Goal: Task Accomplishment & Management: Use online tool/utility

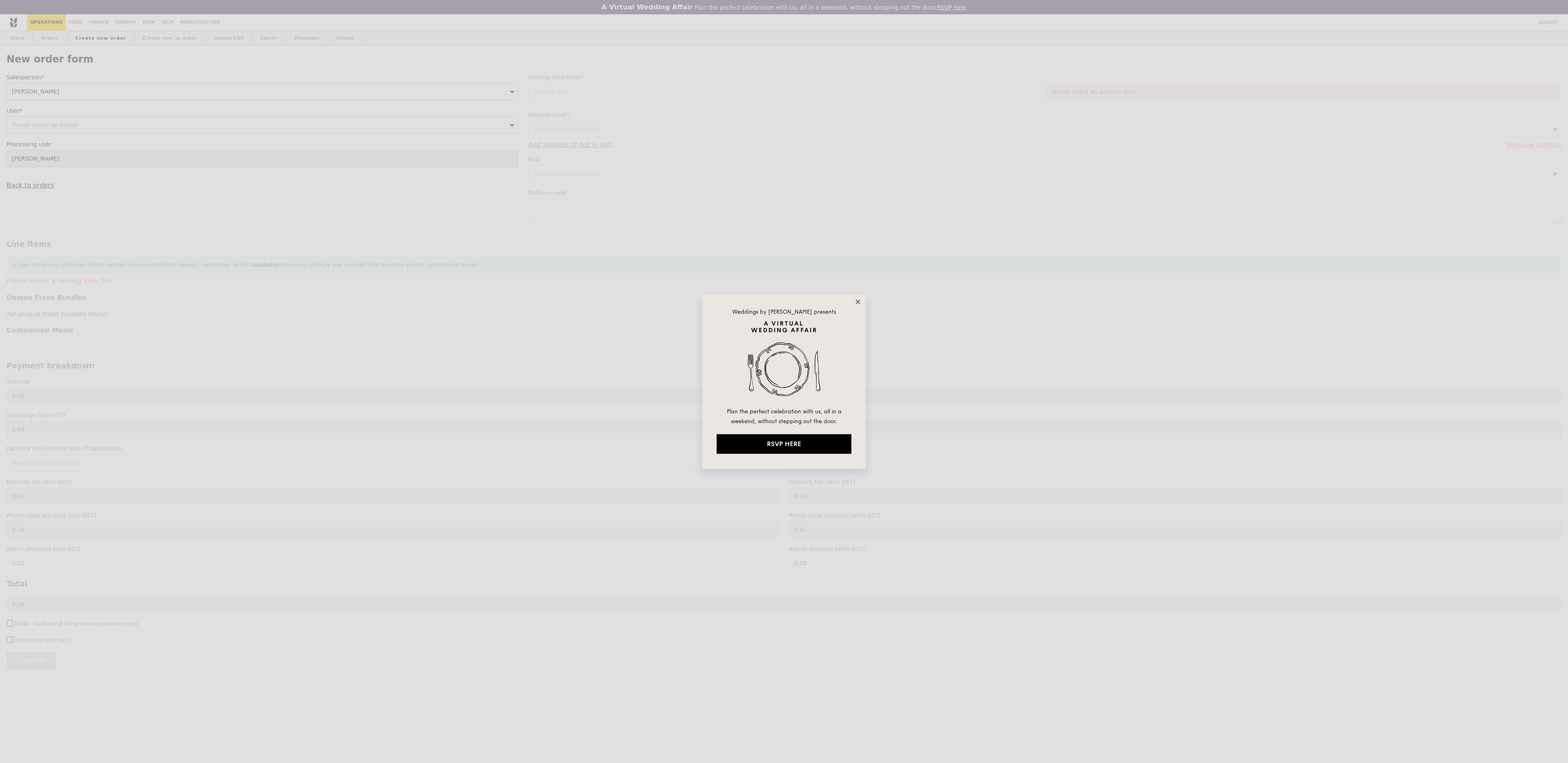
click at [858, 305] on icon at bounding box center [858, 302] width 8 height 8
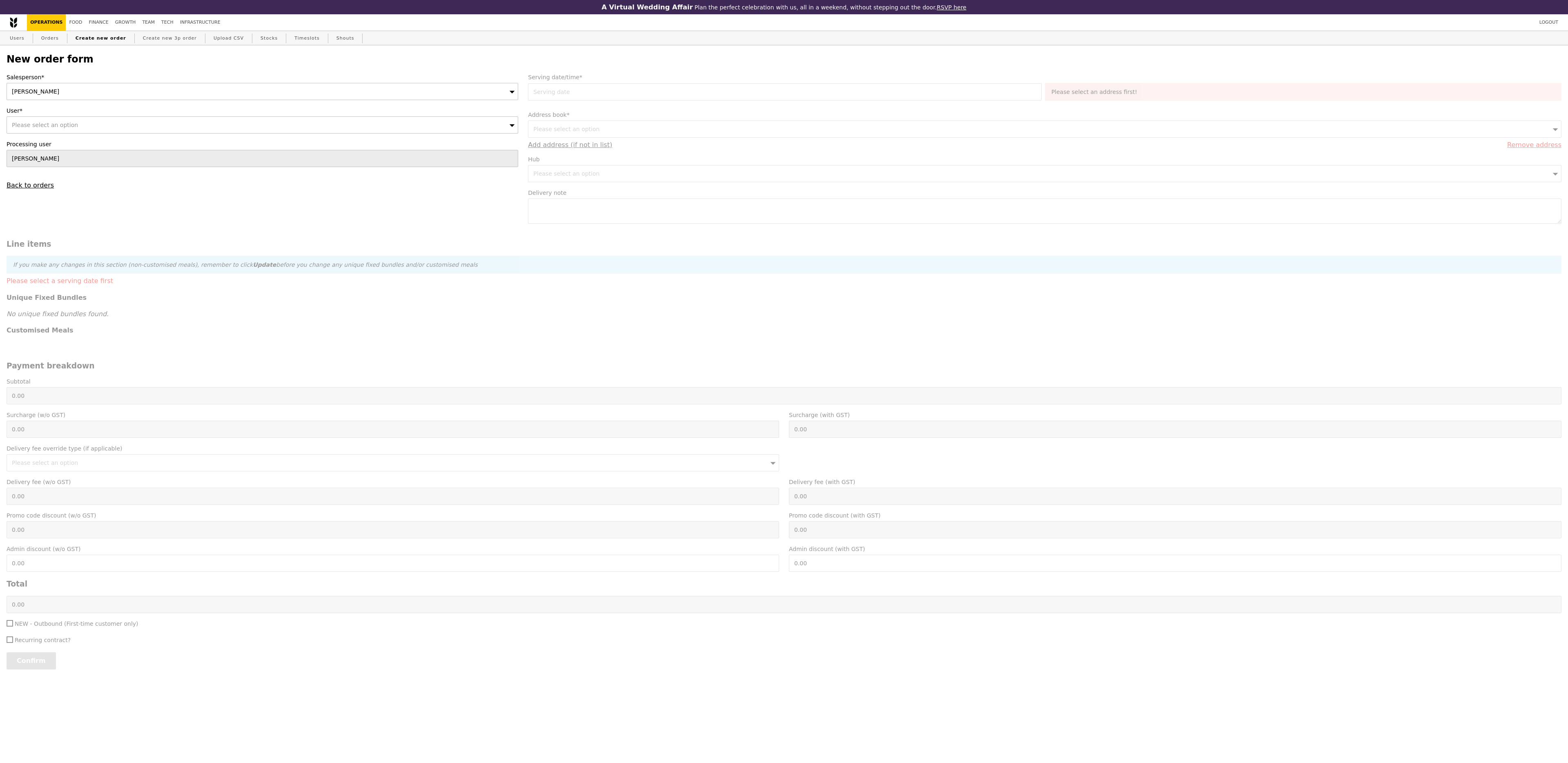
click at [98, 126] on div "Please select an option" at bounding box center [263, 125] width 512 height 17
type input "Confirm"
type input "[PERSON_NAME][EMAIL_ADDRESS][DOMAIN_NAME]"
click at [18, 41] on link "Users" at bounding box center [17, 37] width 21 height 14
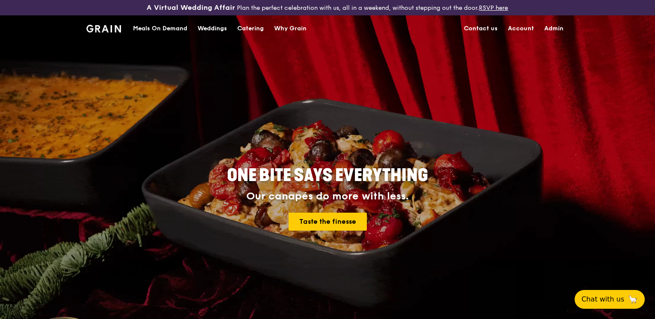
click at [177, 24] on div "Meals On Demand" at bounding box center [160, 29] width 54 height 26
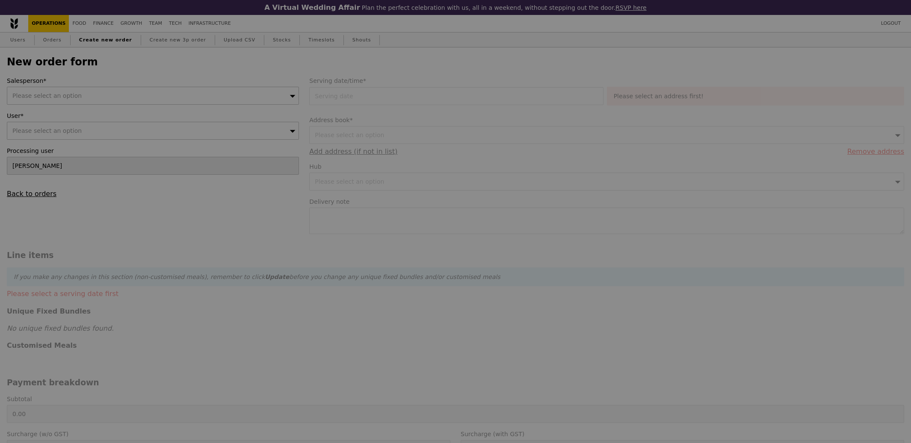
type input "Confirm"
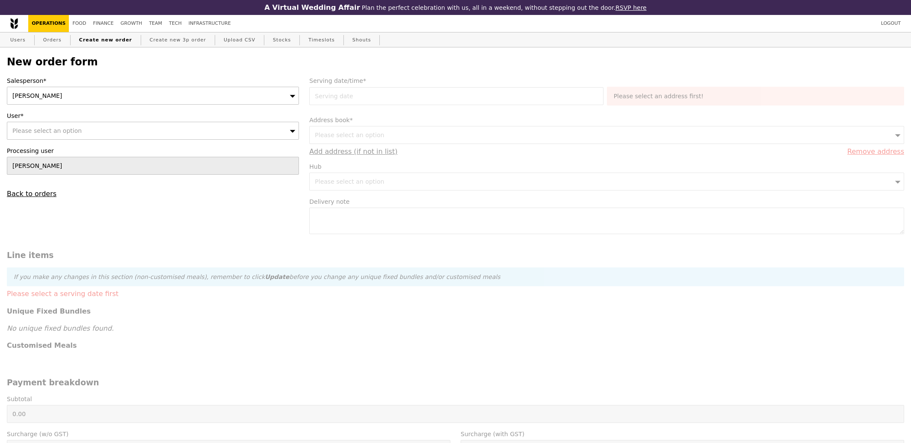
click at [218, 126] on div "Please select an option" at bounding box center [153, 131] width 292 height 18
type input "qianyi@stewardcross.com"
type input "Confirm"
type input "qianyi@stewardcross.com"
click at [27, 41] on link "Users" at bounding box center [18, 39] width 22 height 15
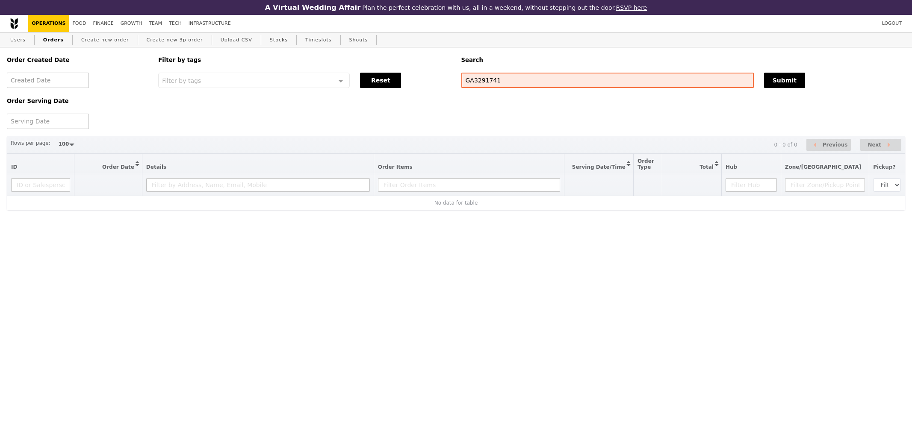
select select "100"
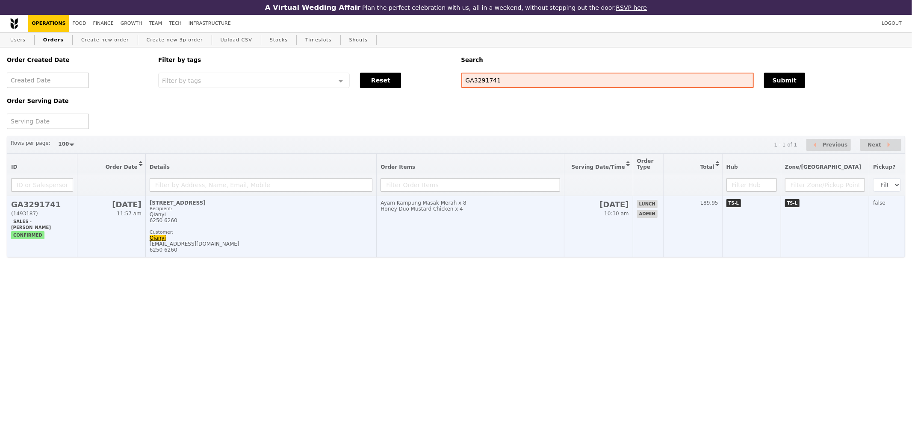
click at [44, 206] on h2 "GA3291741" at bounding box center [42, 204] width 62 height 9
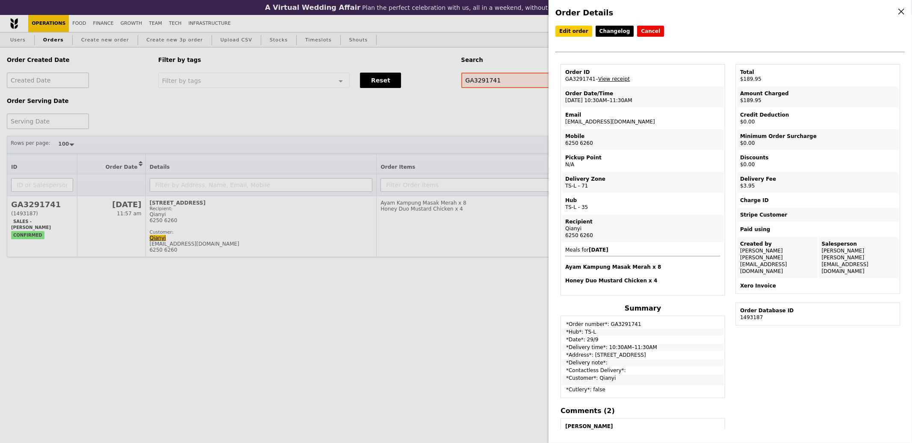
click at [900, 11] on icon at bounding box center [901, 11] width 5 height 5
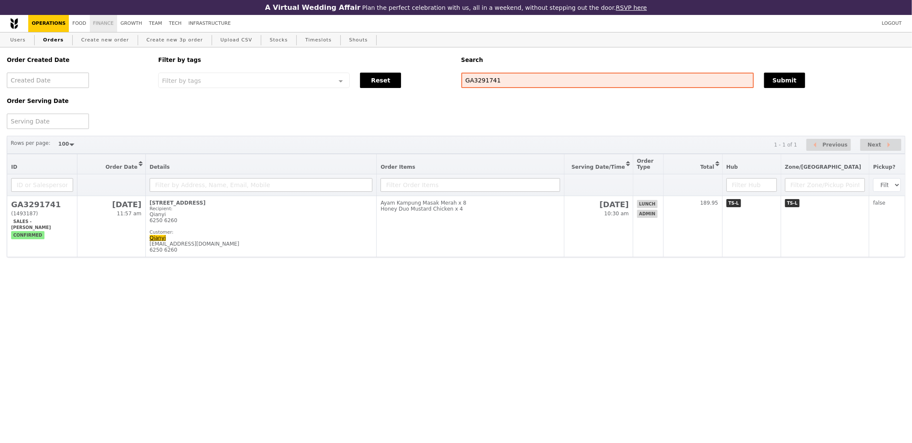
click at [103, 19] on link "Finance" at bounding box center [103, 23] width 27 height 17
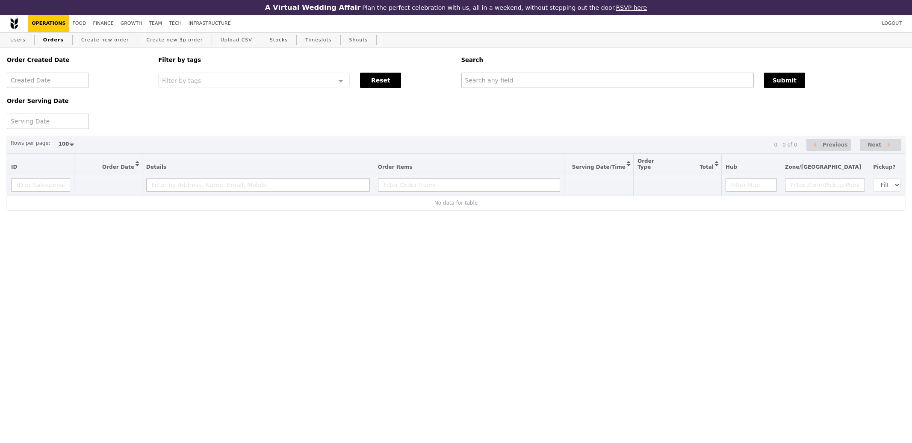
select select "100"
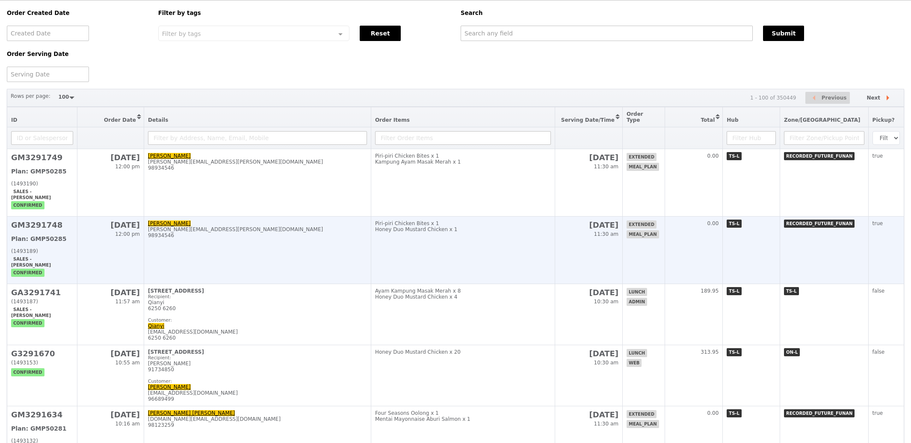
scroll to position [50, 0]
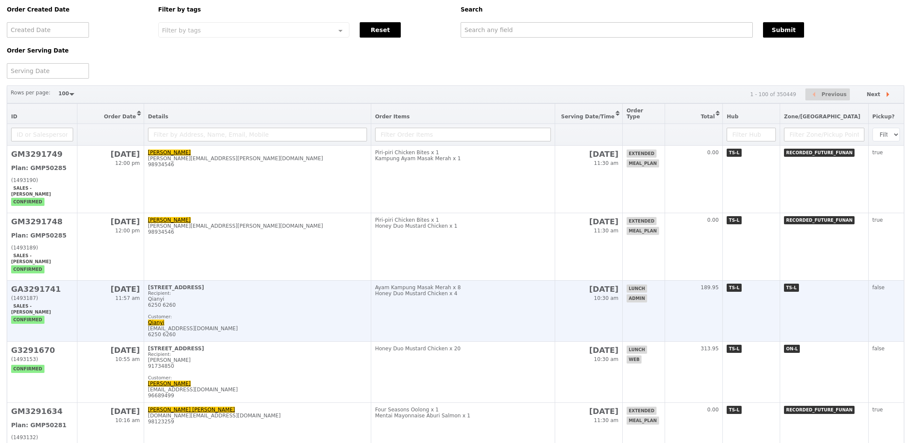
click at [42, 285] on h2 "GA3291741" at bounding box center [42, 289] width 62 height 9
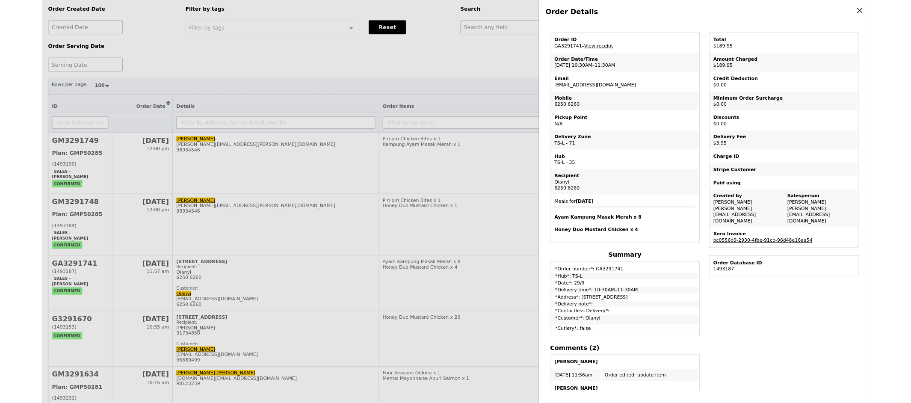
scroll to position [38, 0]
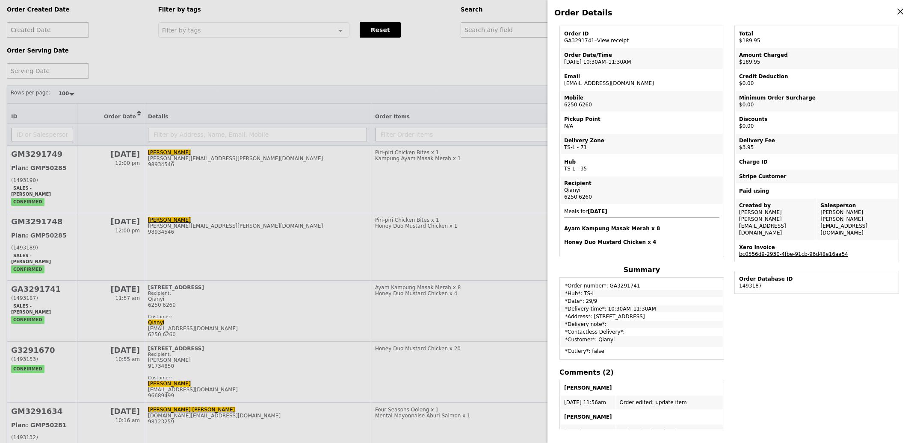
click at [771, 251] on link "bc0556d9-2930-4fbe-91cb-96d48e16aa54" at bounding box center [793, 254] width 109 height 6
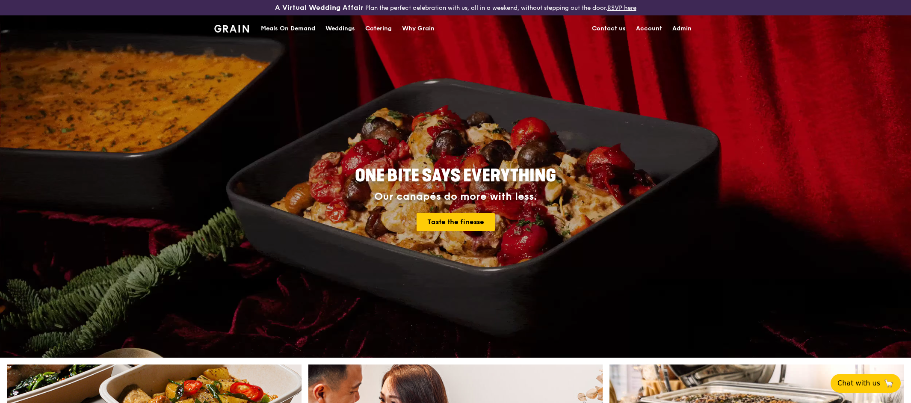
click at [276, 29] on div "Meals On Demand" at bounding box center [288, 29] width 54 height 26
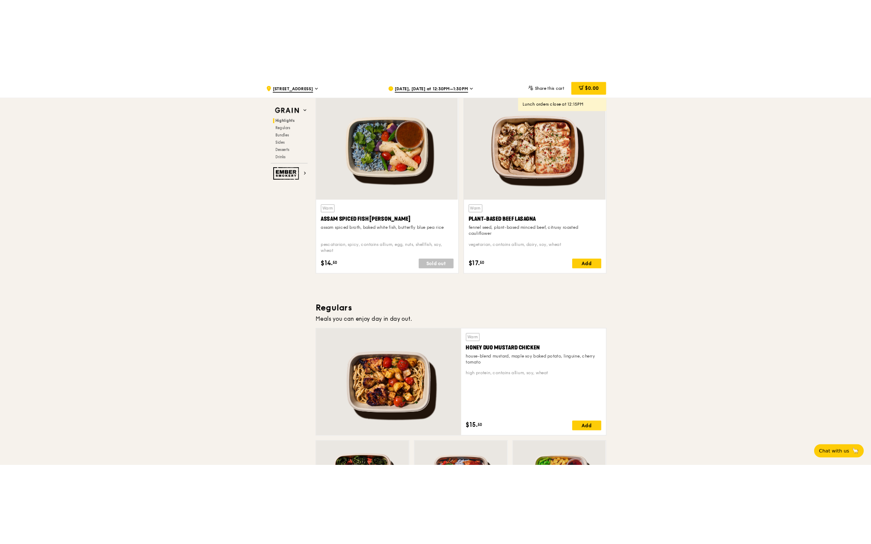
scroll to position [299, 0]
